Goal: Find specific page/section: Find specific page/section

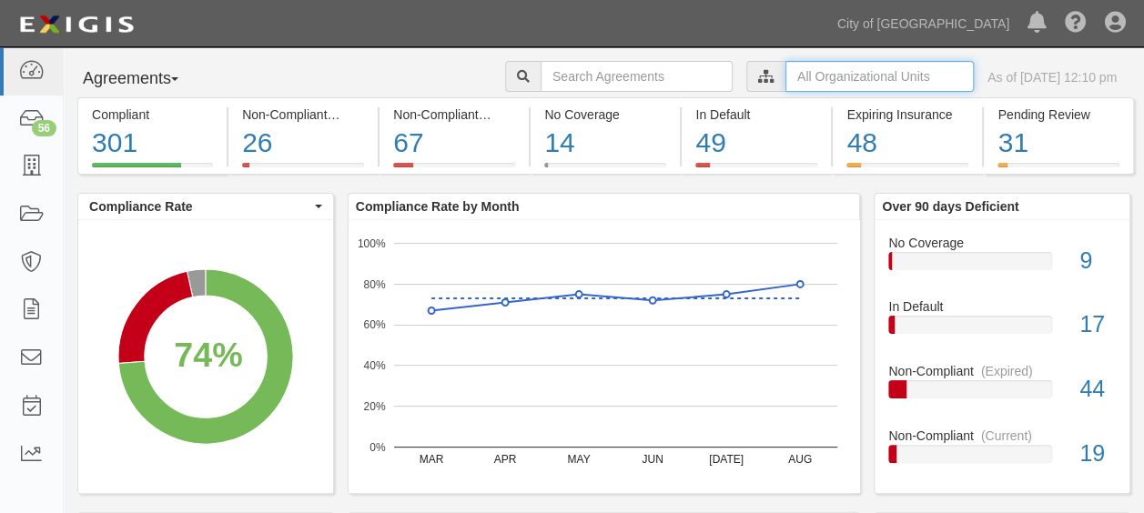
click at [808, 82] on input "text" at bounding box center [880, 76] width 188 height 31
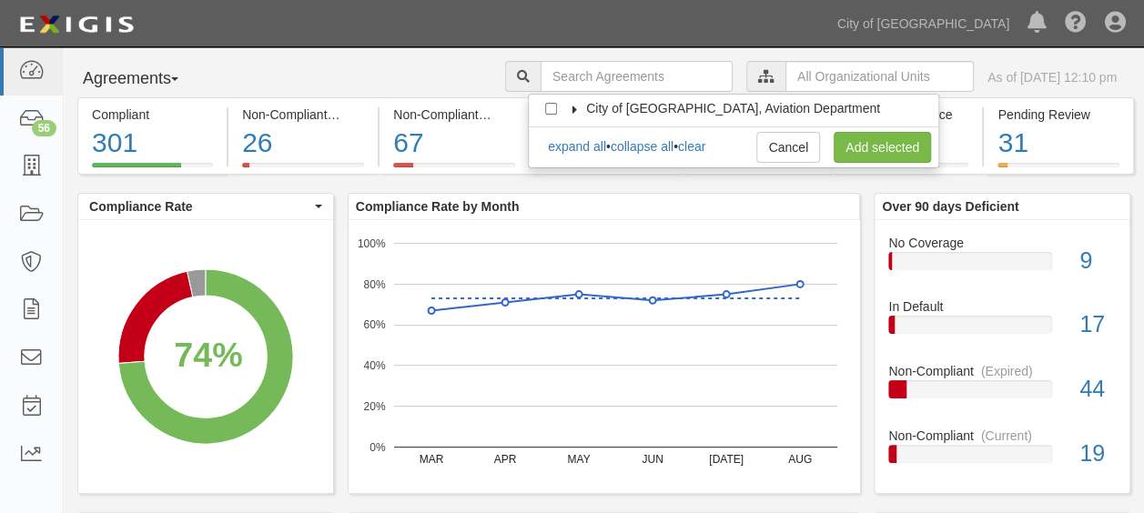
click at [579, 106] on icon at bounding box center [575, 110] width 13 height 8
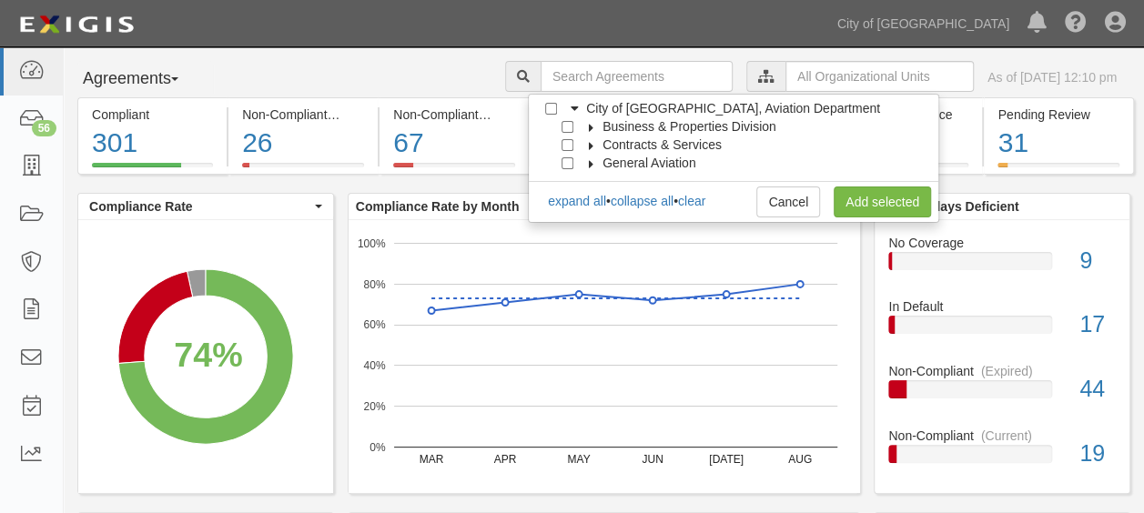
click at [593, 124] on icon at bounding box center [591, 128] width 13 height 8
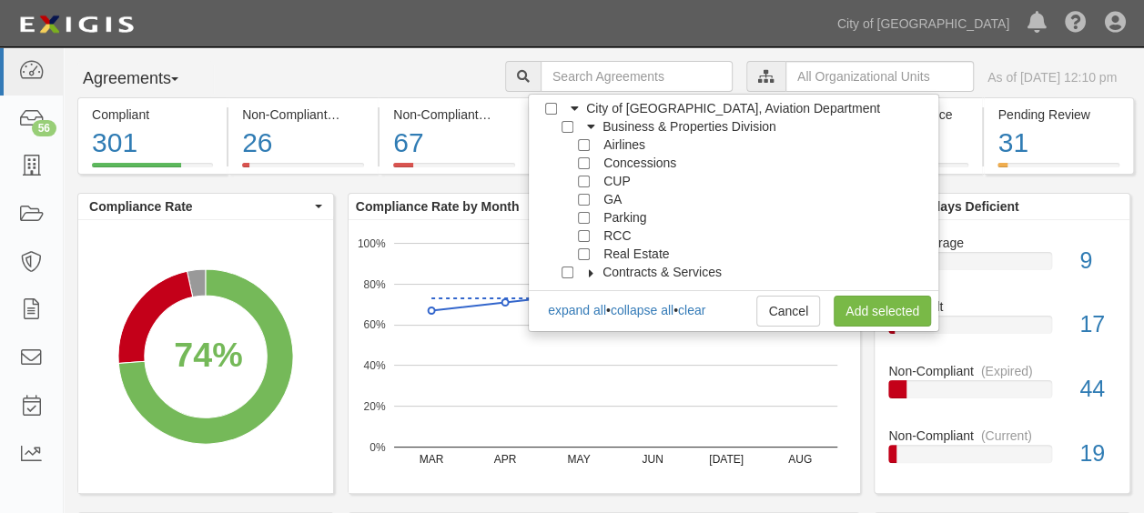
click at [607, 127] on span "Business & Properties Division" at bounding box center [690, 126] width 174 height 15
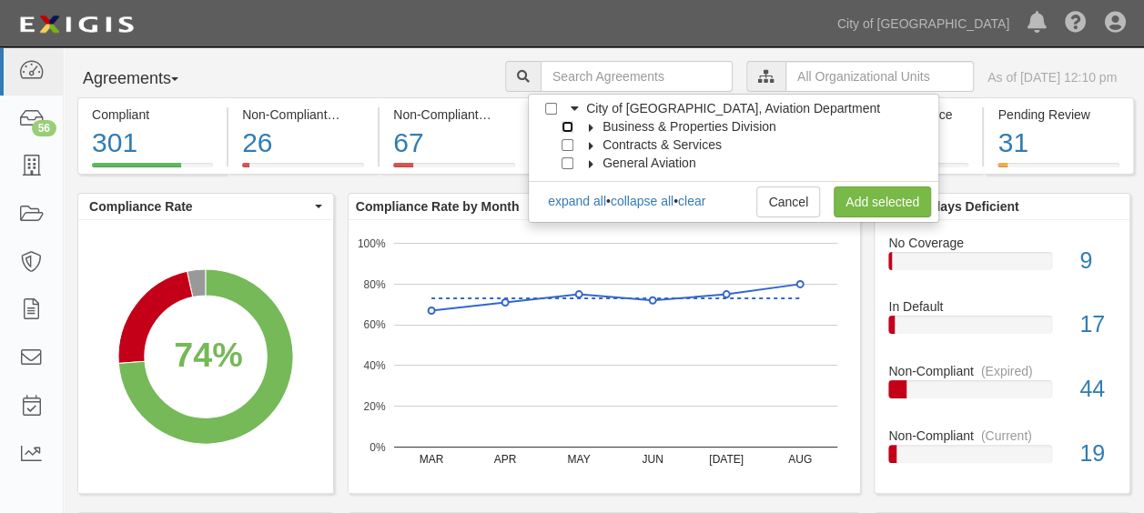
click at [570, 127] on input "Business & Properties Division" at bounding box center [568, 127] width 12 height 12
checkbox input "true"
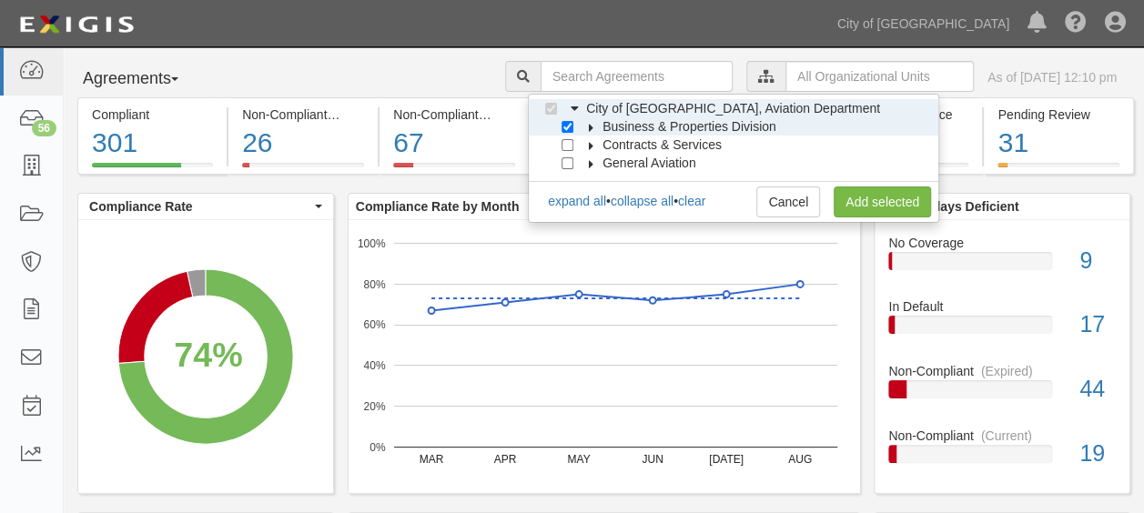
click at [594, 128] on icon at bounding box center [591, 128] width 13 height 8
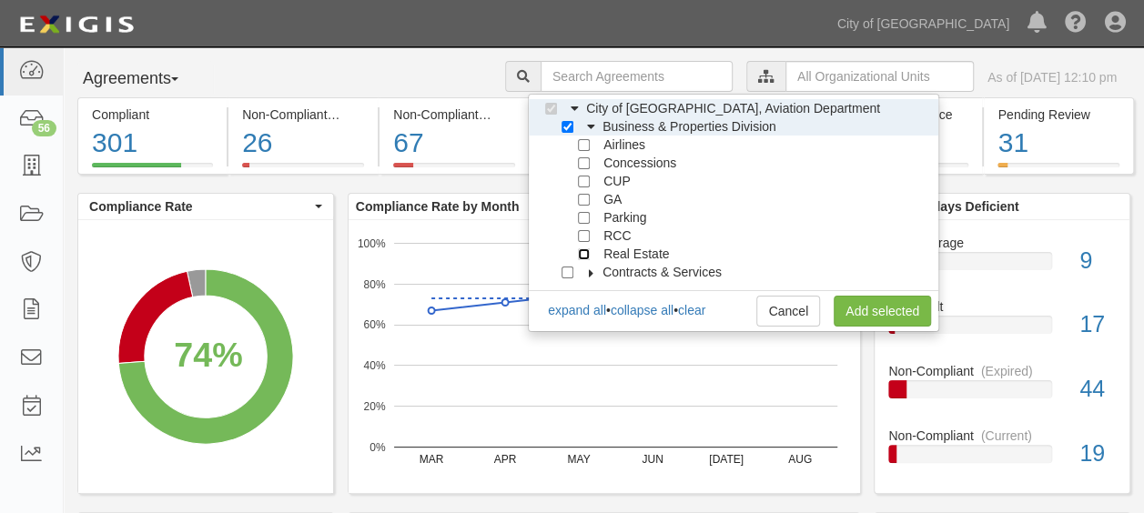
click at [581, 257] on input "Real Estate" at bounding box center [584, 255] width 12 height 12
checkbox input "true"
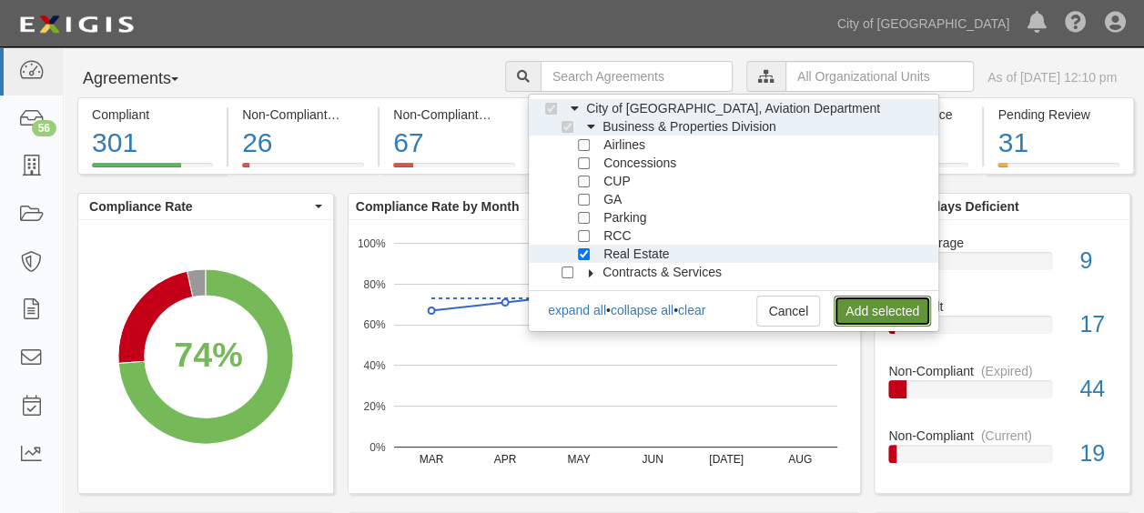
click at [846, 308] on link "Add selected" at bounding box center [882, 311] width 97 height 31
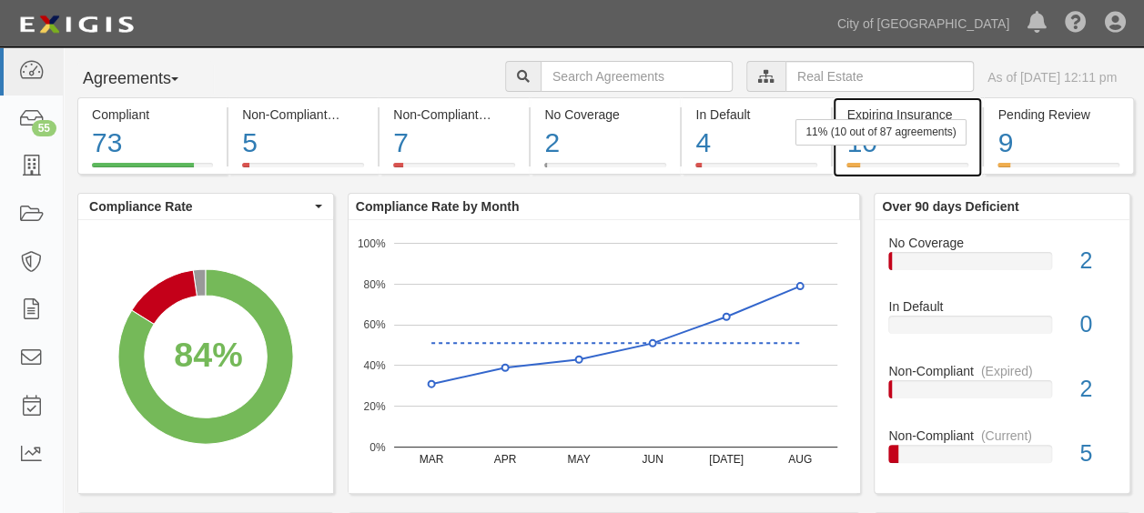
click at [900, 153] on div "10" at bounding box center [908, 143] width 122 height 39
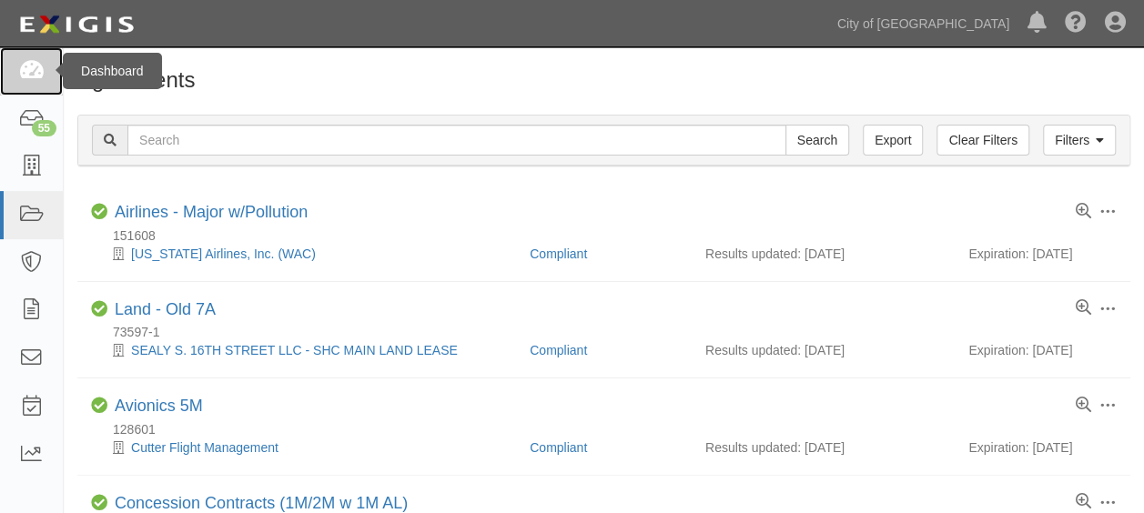
click at [39, 64] on icon at bounding box center [30, 71] width 25 height 21
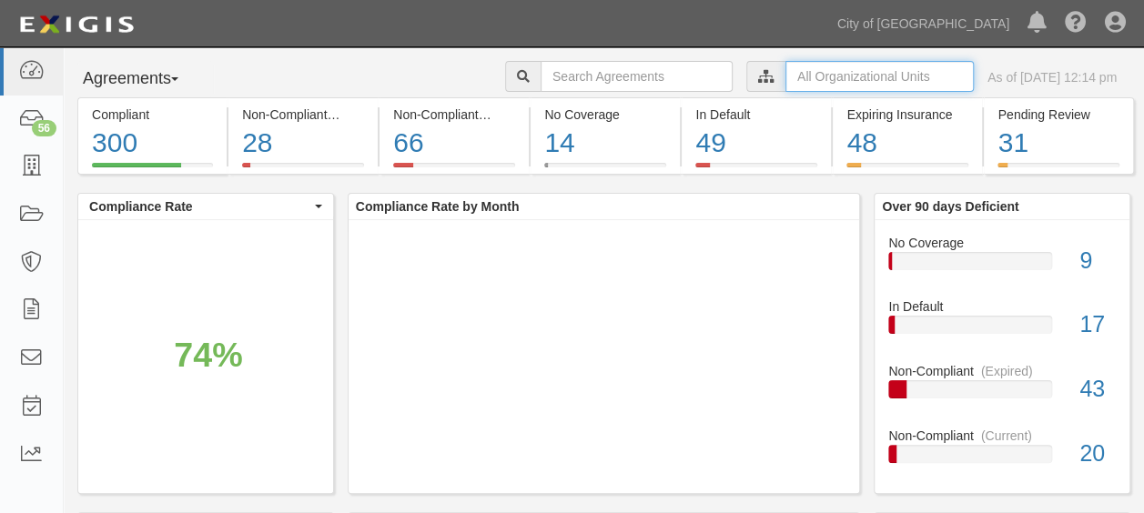
click at [821, 78] on input "text" at bounding box center [880, 76] width 188 height 31
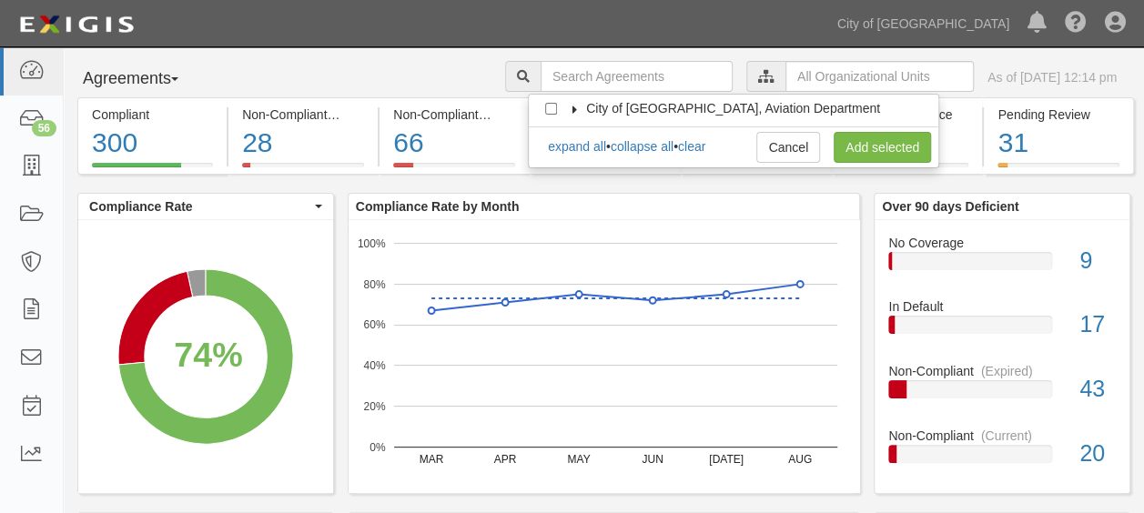
click at [579, 106] on icon at bounding box center [575, 110] width 13 height 8
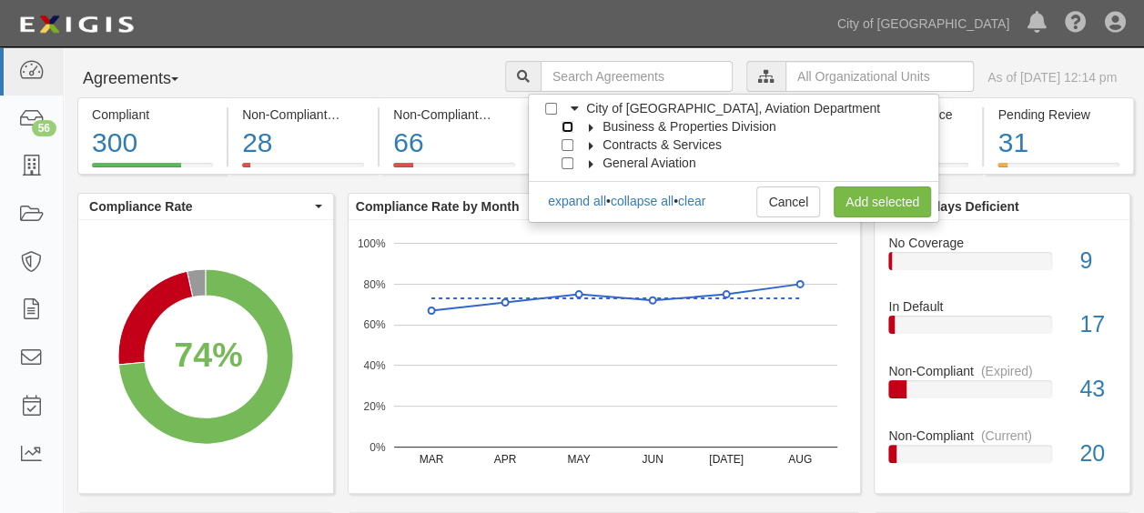
click at [573, 129] on input "Business & Properties Division" at bounding box center [568, 127] width 12 height 12
checkbox input "true"
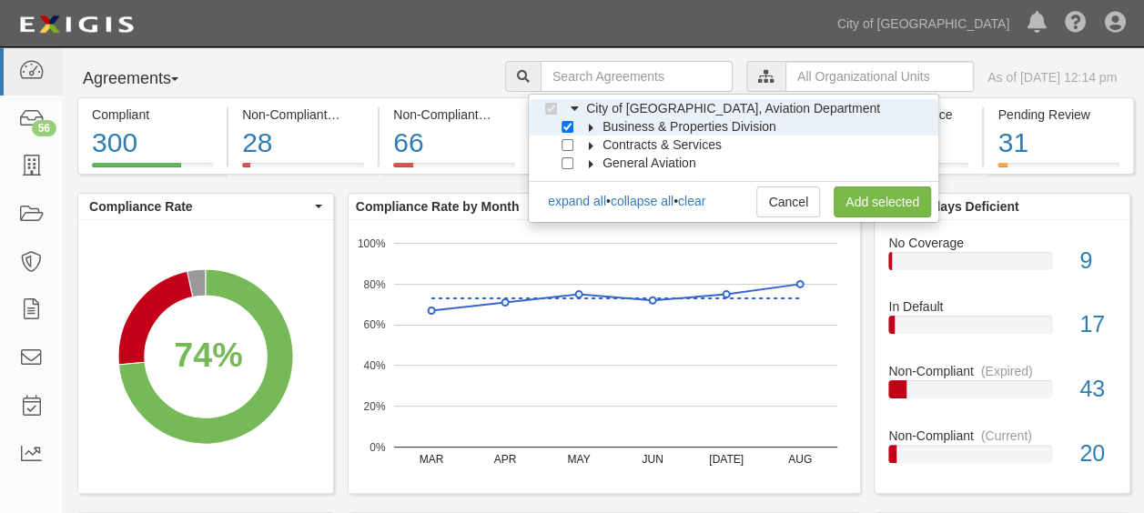
click at [594, 127] on icon at bounding box center [591, 128] width 13 height 8
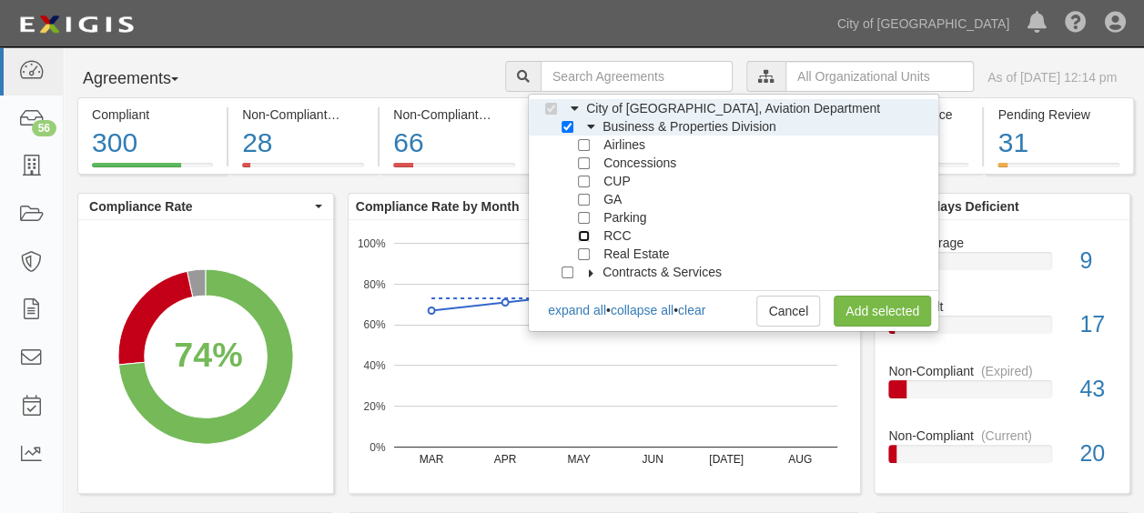
click at [580, 234] on input "RCC" at bounding box center [584, 236] width 12 height 12
checkbox input "true"
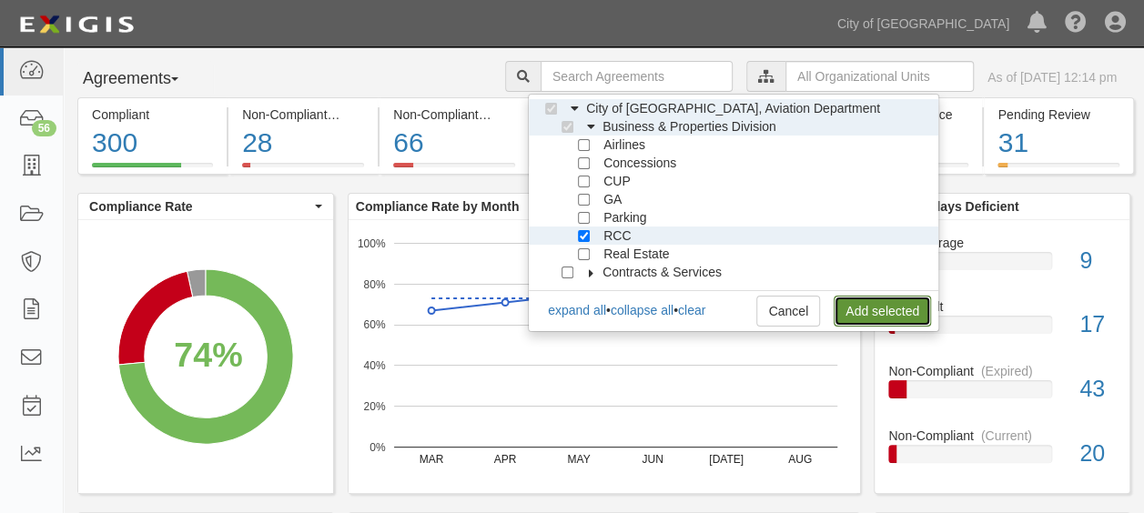
click at [848, 308] on link "Add selected" at bounding box center [882, 311] width 97 height 31
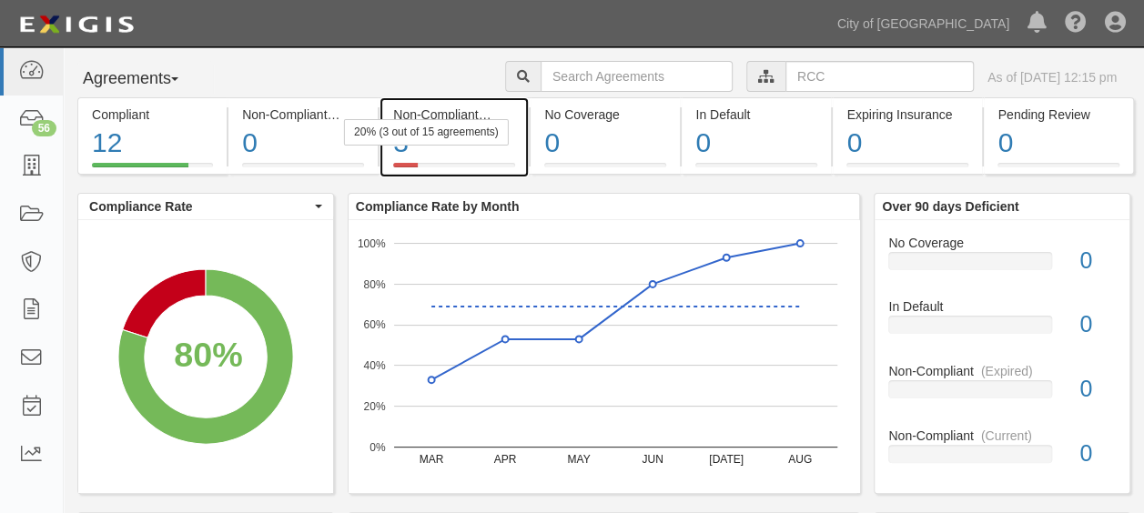
click at [462, 160] on div "3" at bounding box center [454, 143] width 122 height 39
